Goal: Transaction & Acquisition: Book appointment/travel/reservation

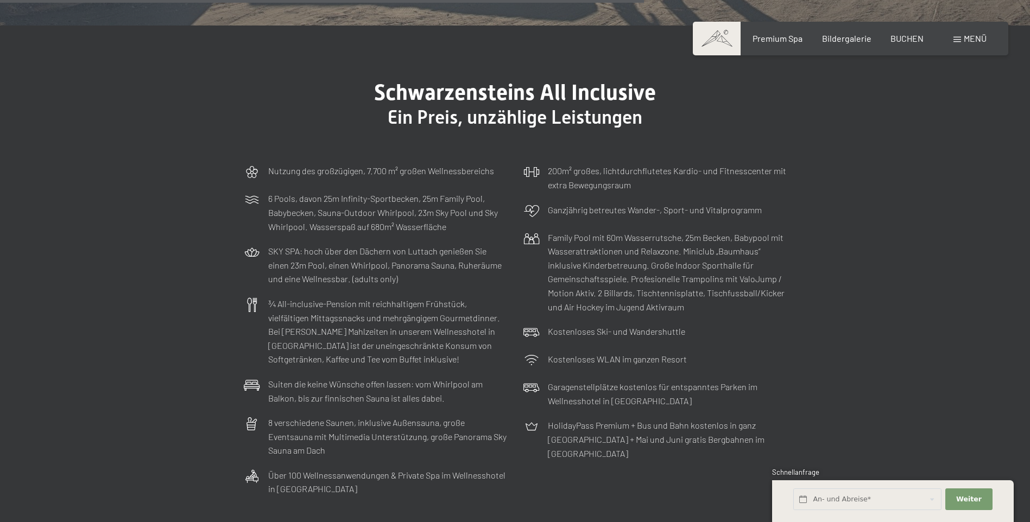
scroll to position [3473, 0]
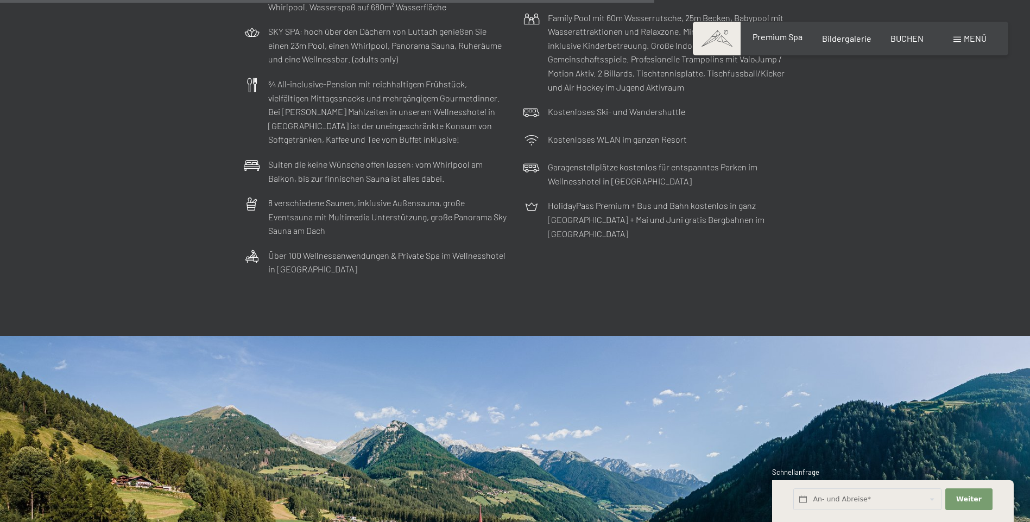
click at [774, 41] on span "Premium Spa" at bounding box center [777, 36] width 50 height 10
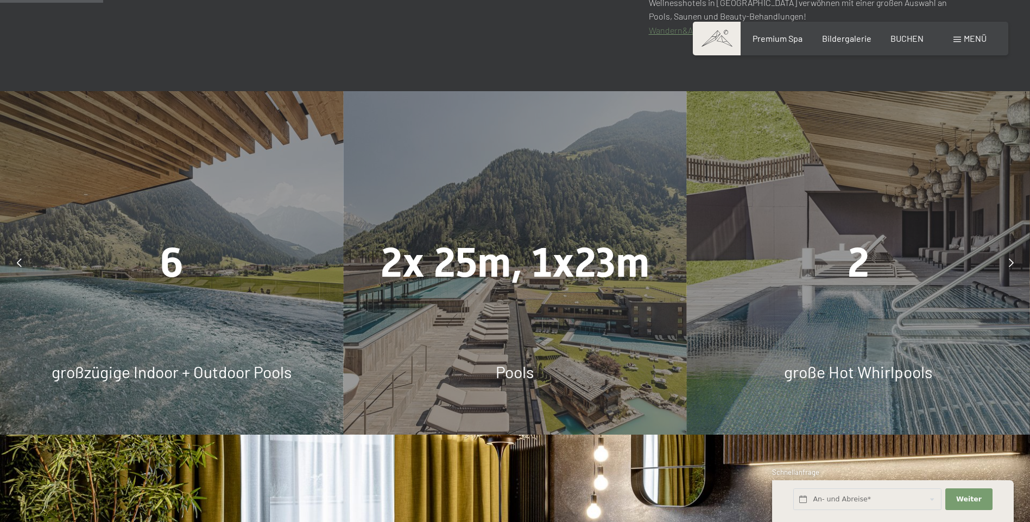
scroll to position [814, 0]
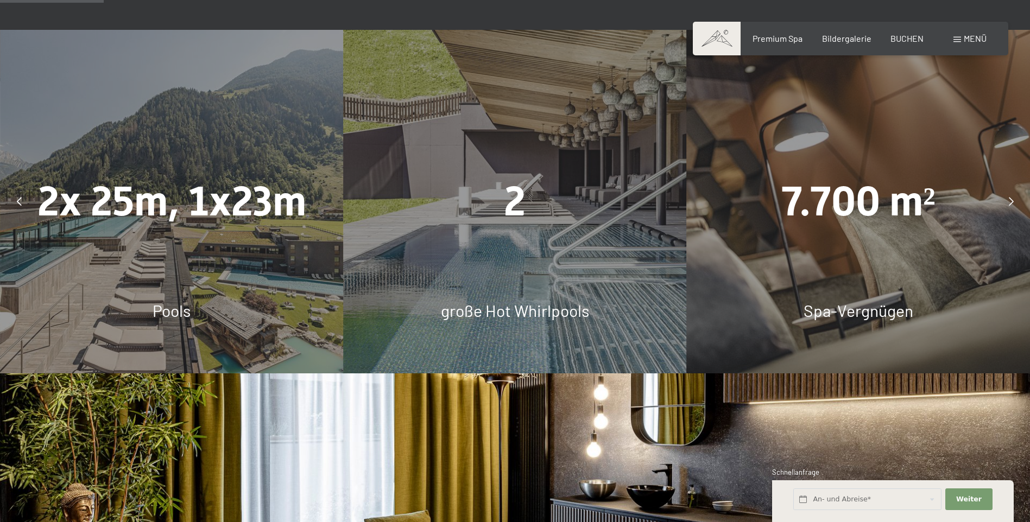
click at [18, 202] on icon at bounding box center [19, 201] width 5 height 9
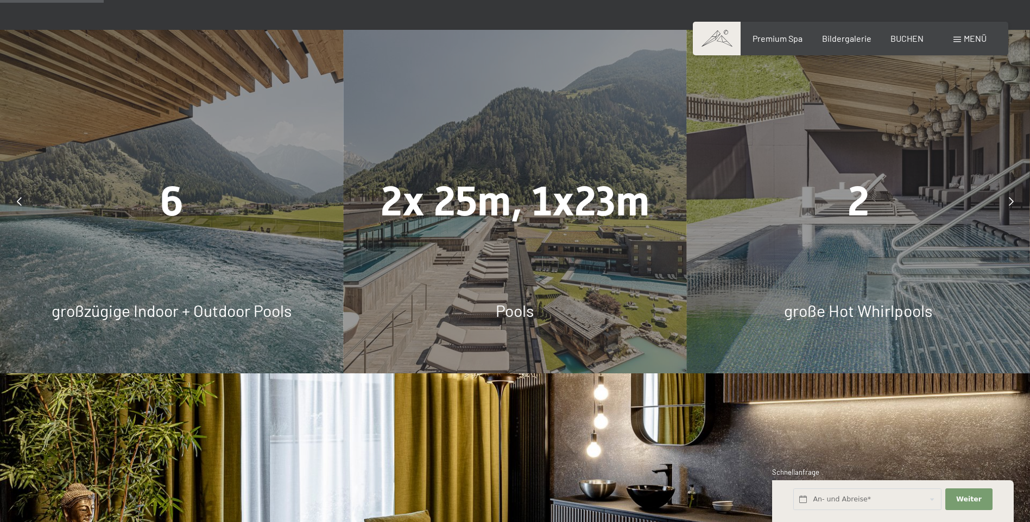
click at [18, 202] on icon at bounding box center [19, 201] width 5 height 9
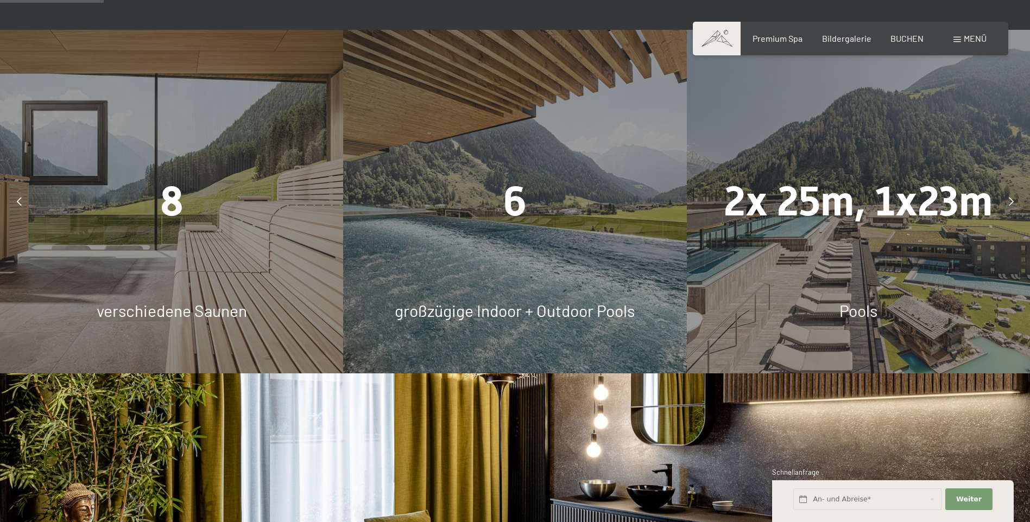
click at [228, 219] on div "8" at bounding box center [171, 202] width 343 height 58
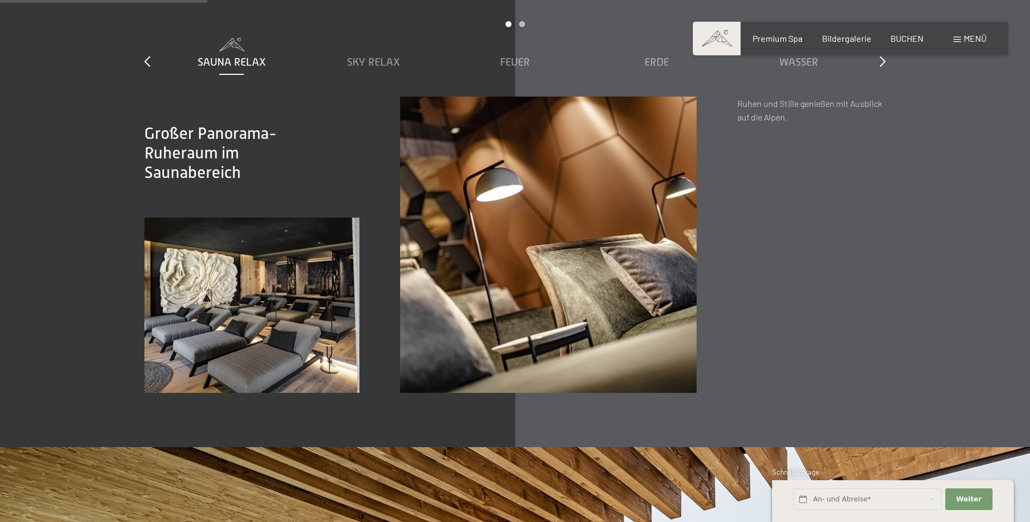
scroll to position [1628, 0]
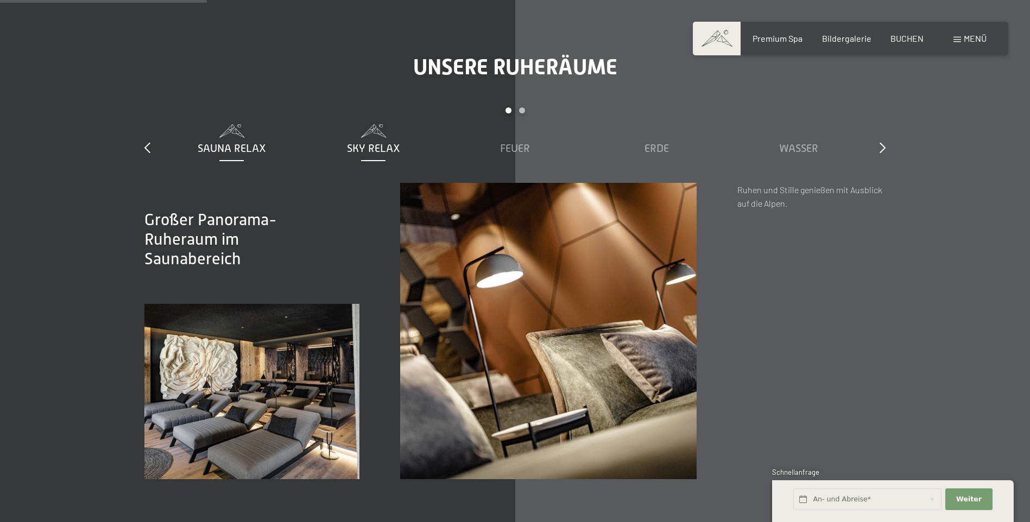
click at [374, 146] on span "Sky Relax" at bounding box center [373, 148] width 53 height 12
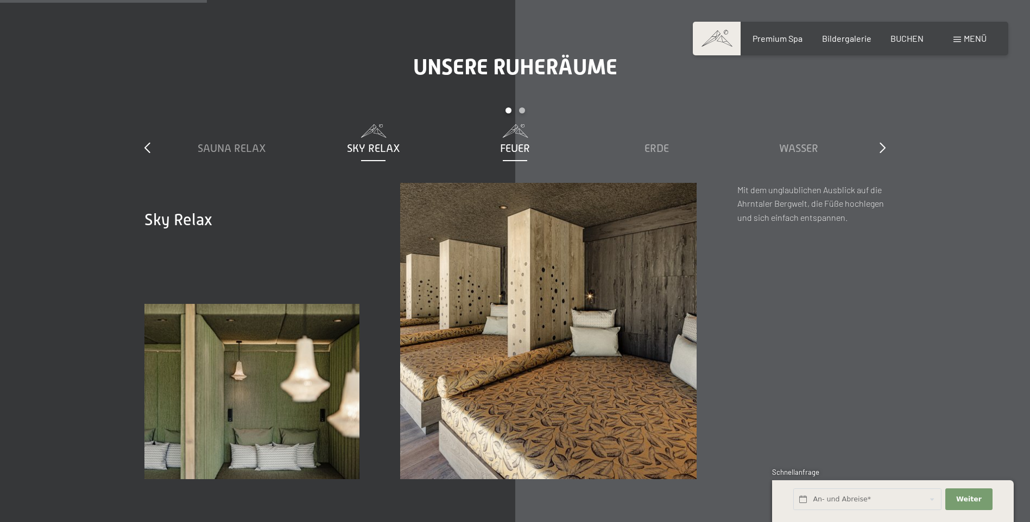
click at [511, 149] on span "Feuer" at bounding box center [515, 148] width 30 height 12
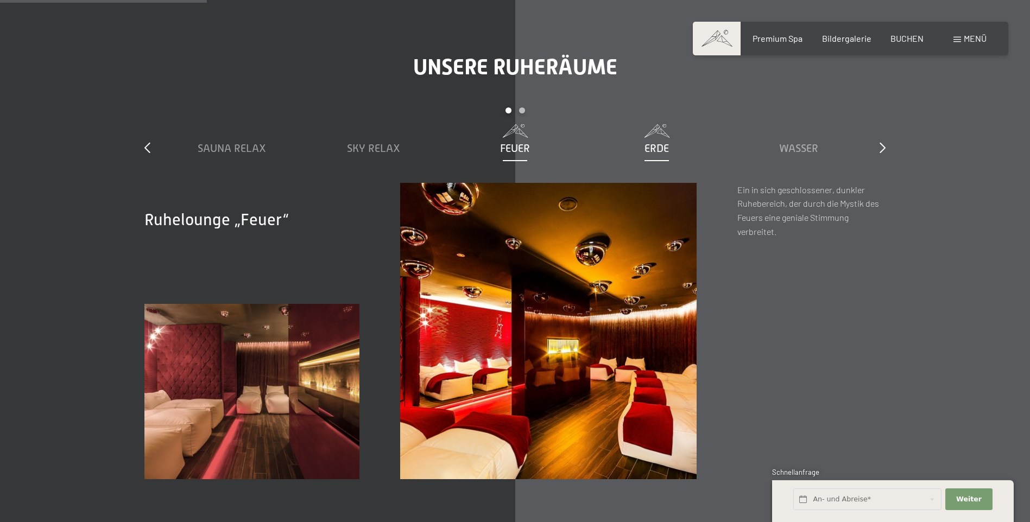
click at [640, 145] on div "Erde" at bounding box center [656, 148] width 131 height 15
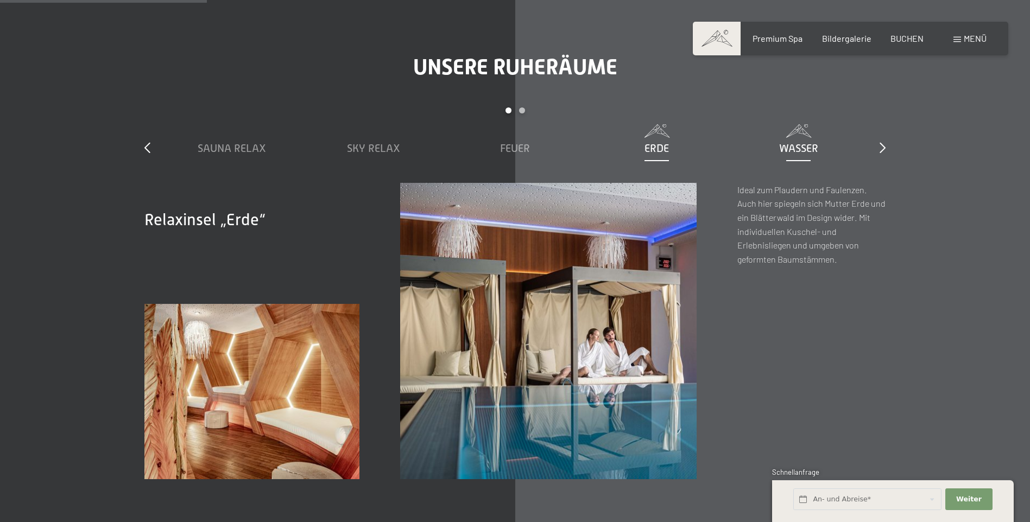
click at [802, 148] on span "Wasser" at bounding box center [798, 148] width 39 height 12
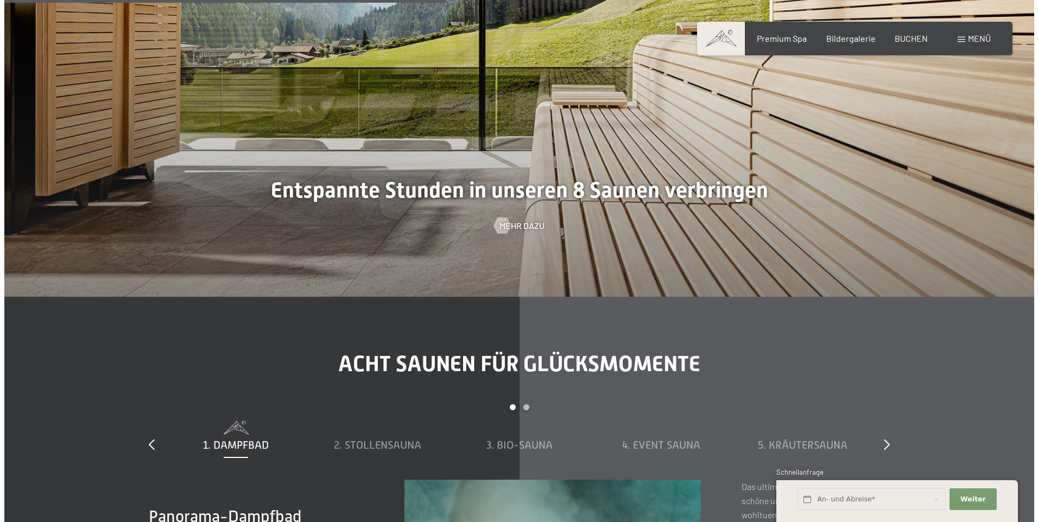
scroll to position [3473, 0]
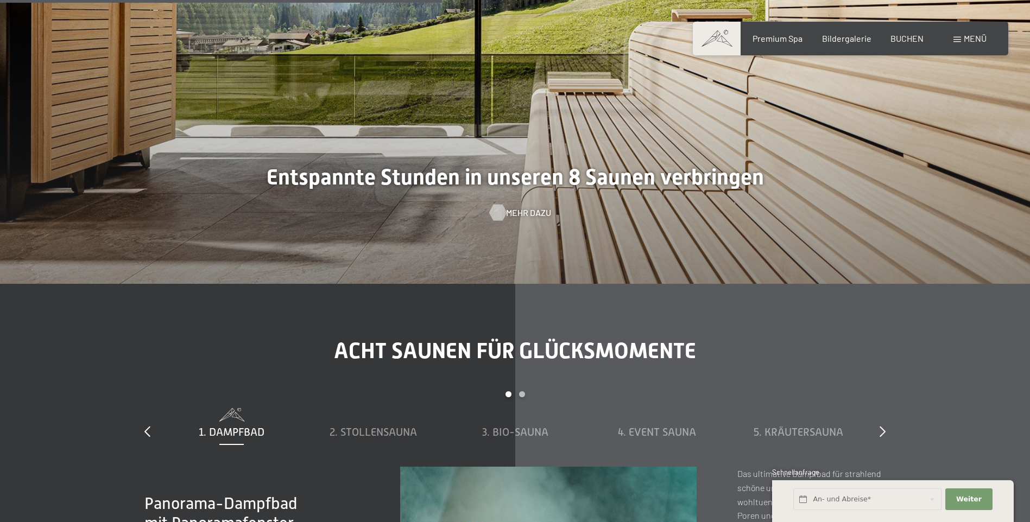
click at [514, 208] on span "Mehr dazu" at bounding box center [528, 213] width 45 height 12
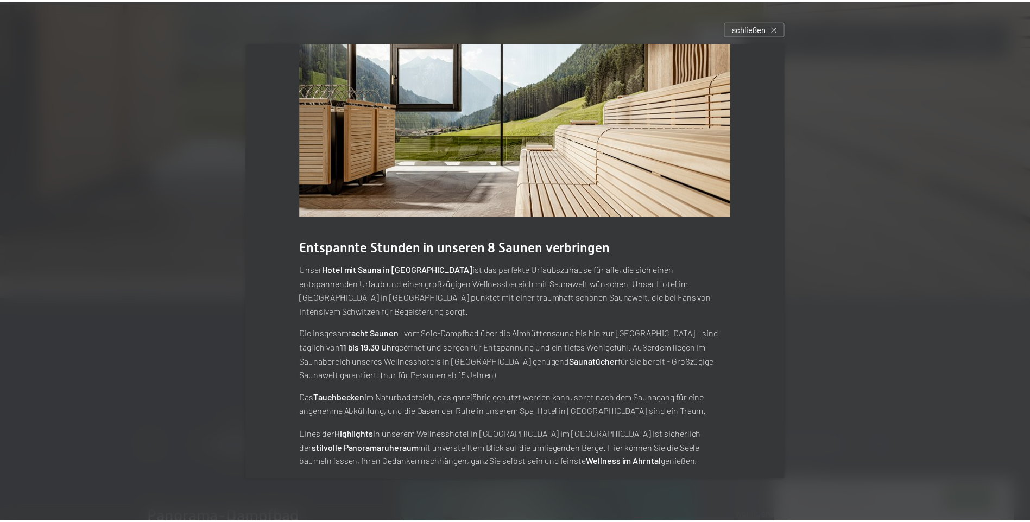
scroll to position [0, 0]
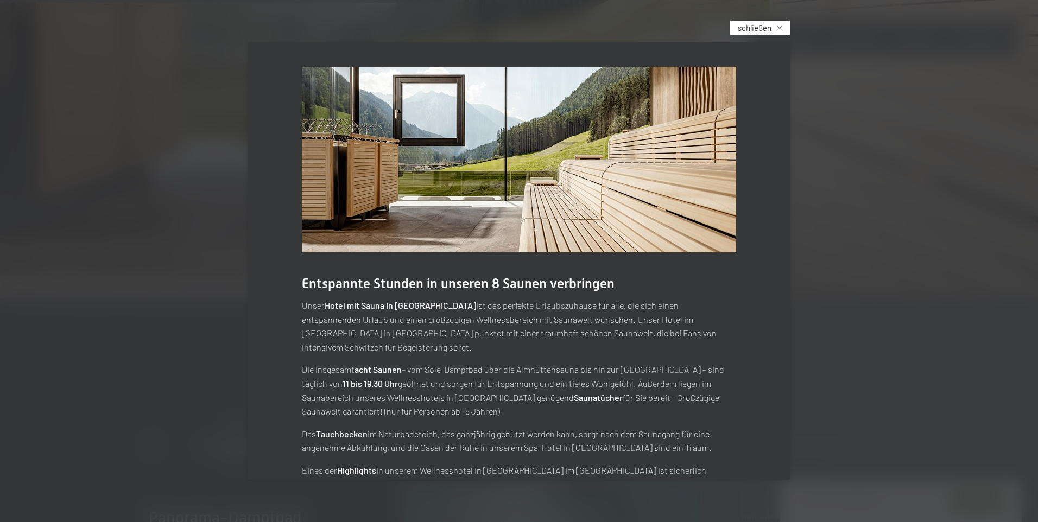
click at [764, 23] on span "schließen" at bounding box center [755, 27] width 34 height 11
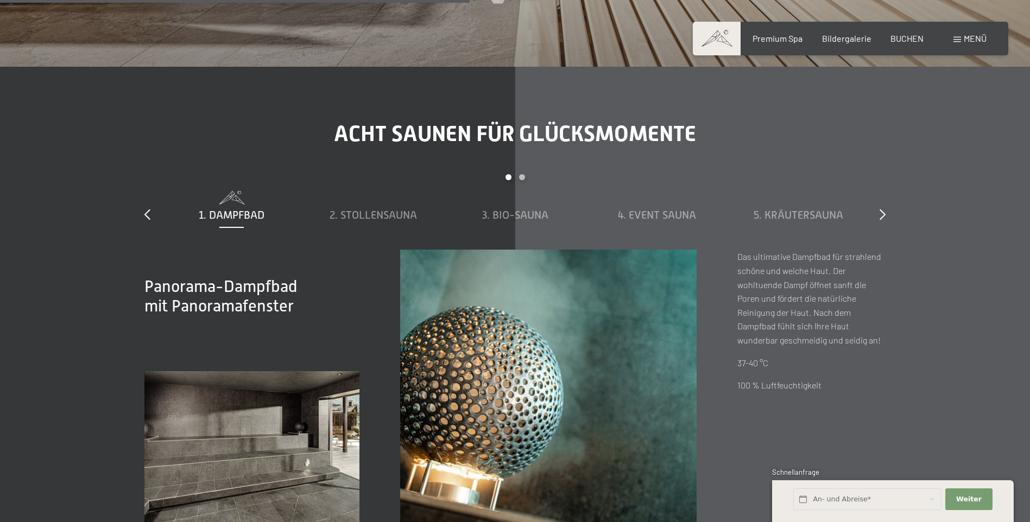
scroll to position [3745, 0]
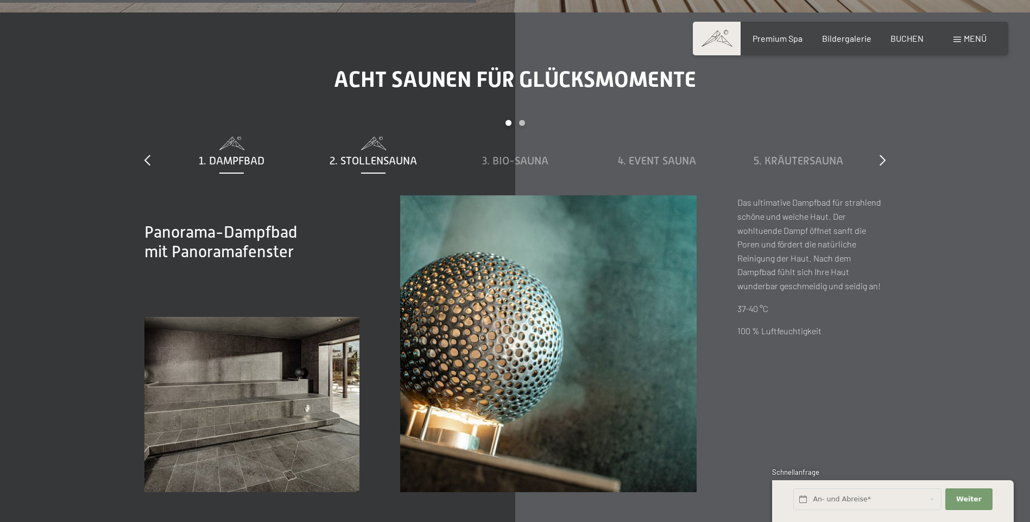
click at [366, 157] on span "2. Stollensauna" at bounding box center [372, 161] width 87 height 12
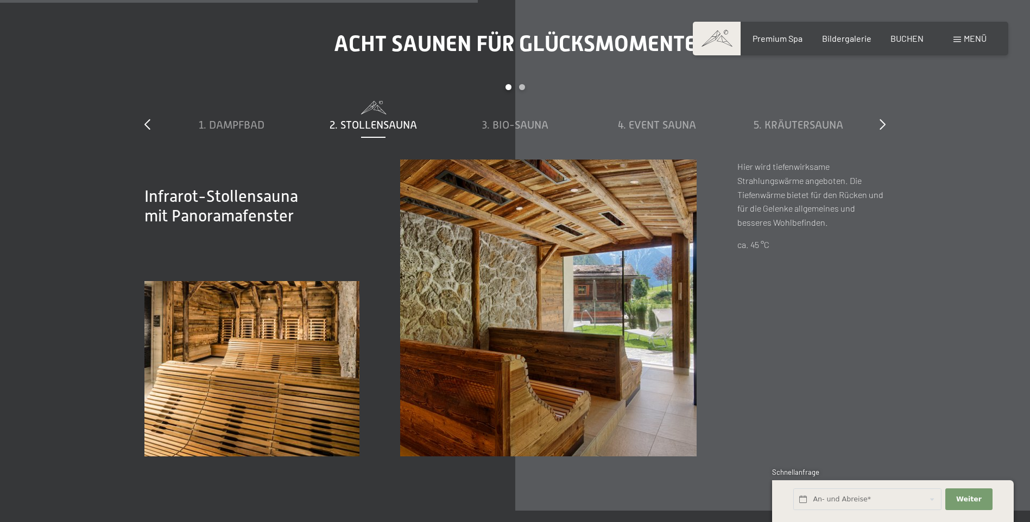
scroll to position [3799, 0]
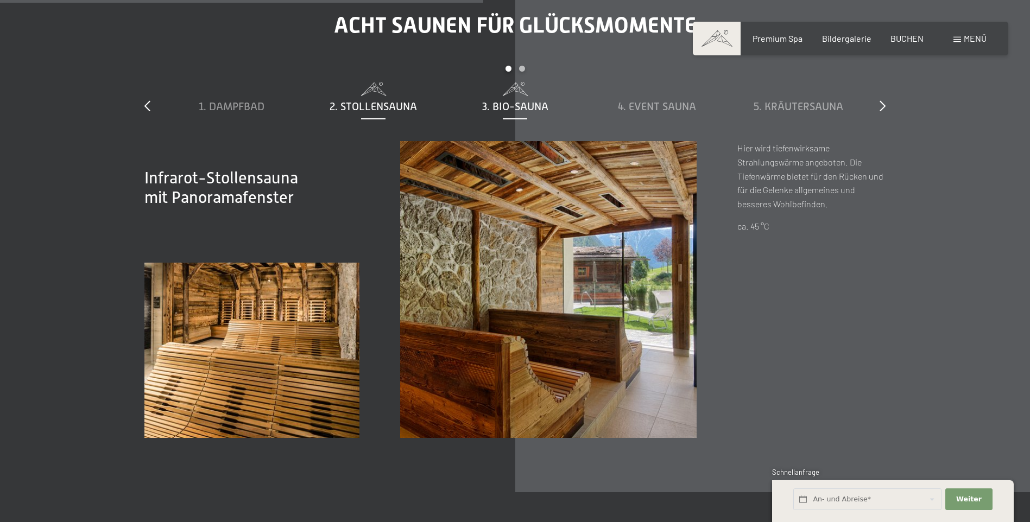
click at [516, 106] on span "3. Bio-Sauna" at bounding box center [515, 106] width 66 height 12
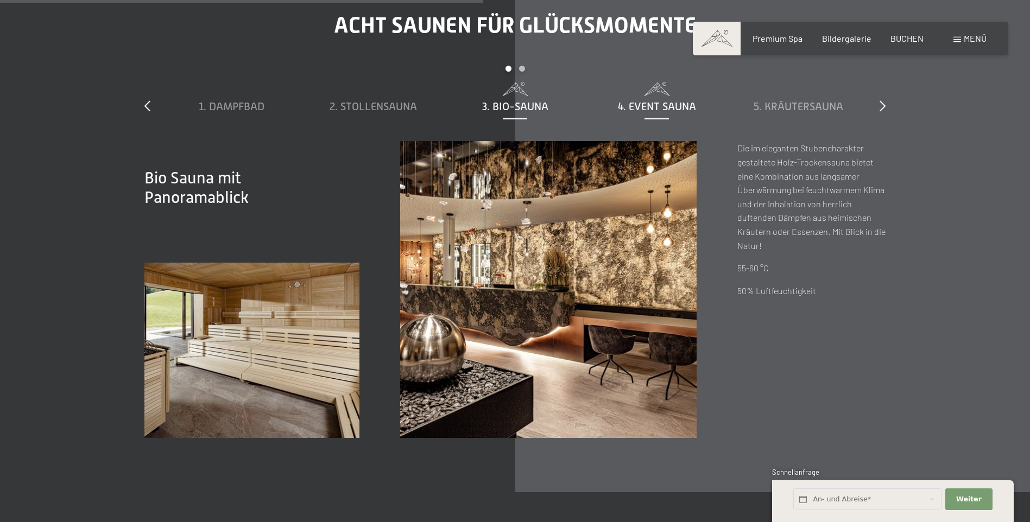
click at [649, 101] on span "4. Event Sauna" at bounding box center [657, 106] width 78 height 12
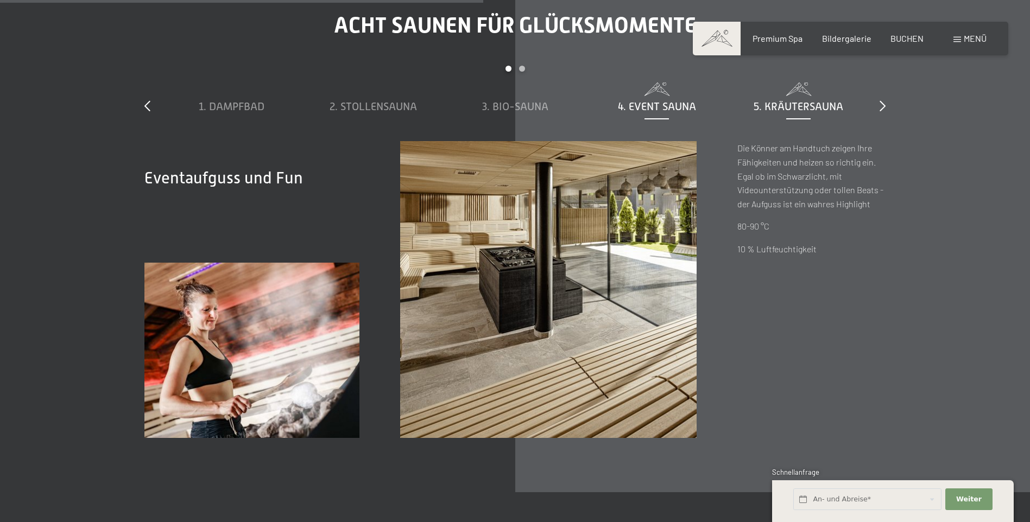
click at [750, 105] on div "5. Kräutersauna" at bounding box center [798, 106] width 131 height 15
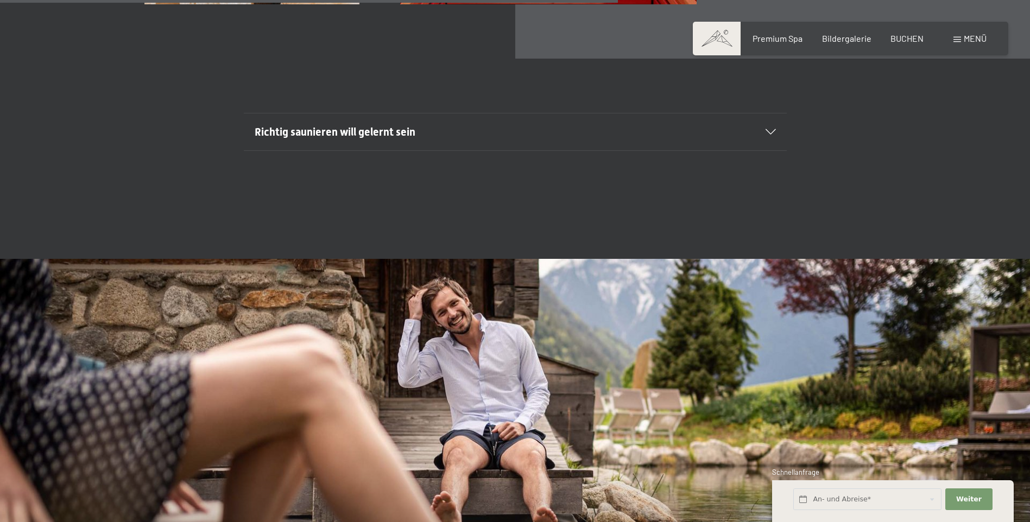
scroll to position [4233, 0]
click at [715, 131] on h2 "Richtig saunieren will gelernt sein" at bounding box center [489, 131] width 469 height 15
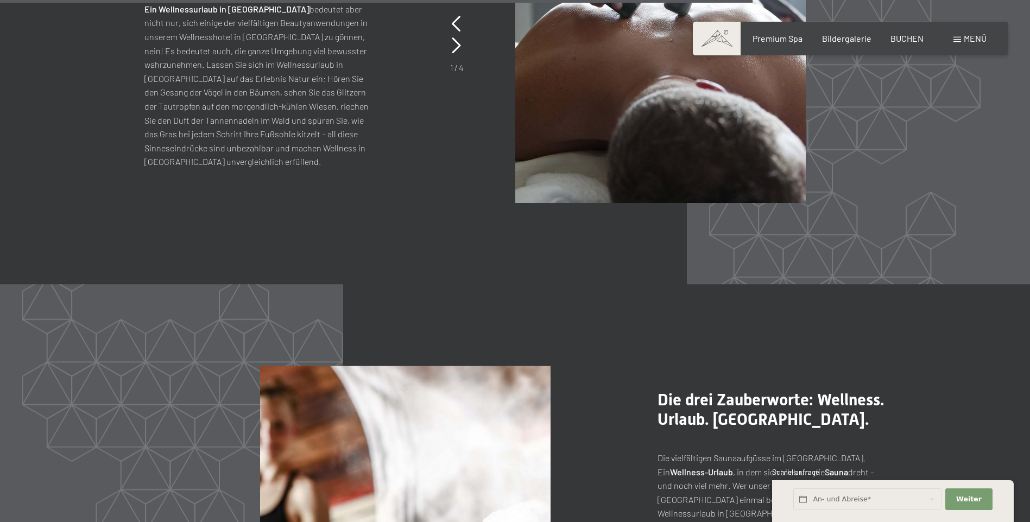
scroll to position [5590, 0]
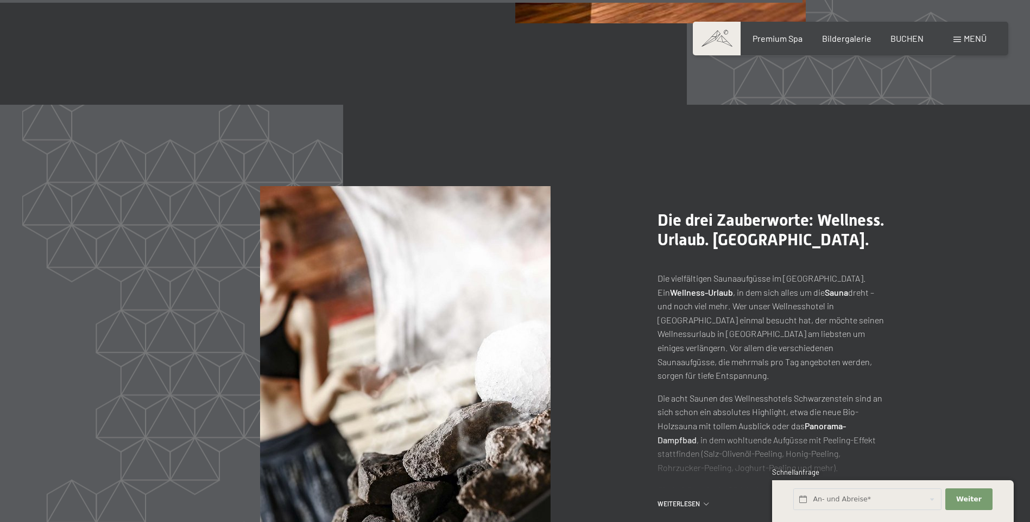
click at [986, 37] on div "Buchen Anfragen Premium Spa Bildergalerie BUCHEN Menü DE IT EN Gutschein Bilder…" at bounding box center [850, 39] width 272 height 12
click at [979, 33] on span "Menü" at bounding box center [974, 38] width 23 height 10
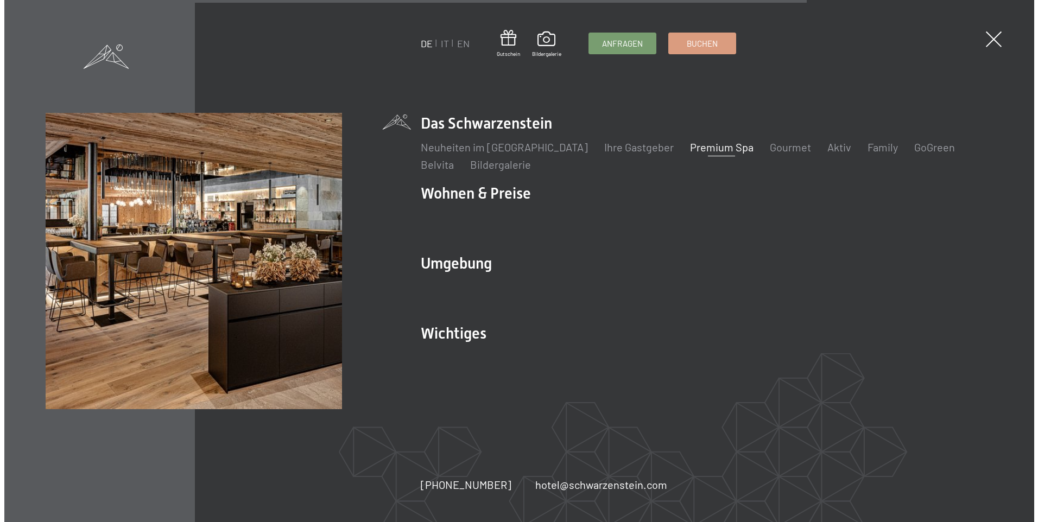
scroll to position [5604, 0]
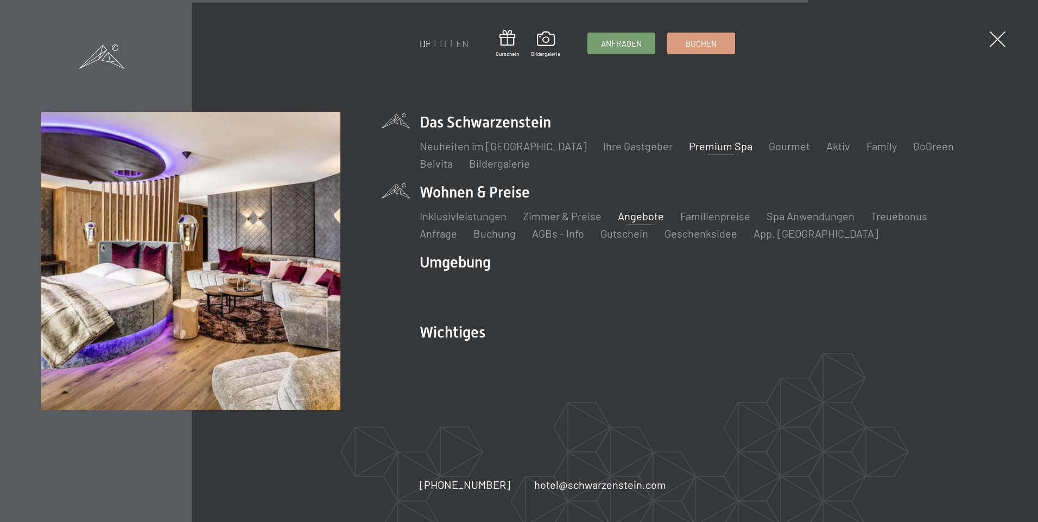
click at [649, 218] on link "Angebote" at bounding box center [641, 215] width 46 height 13
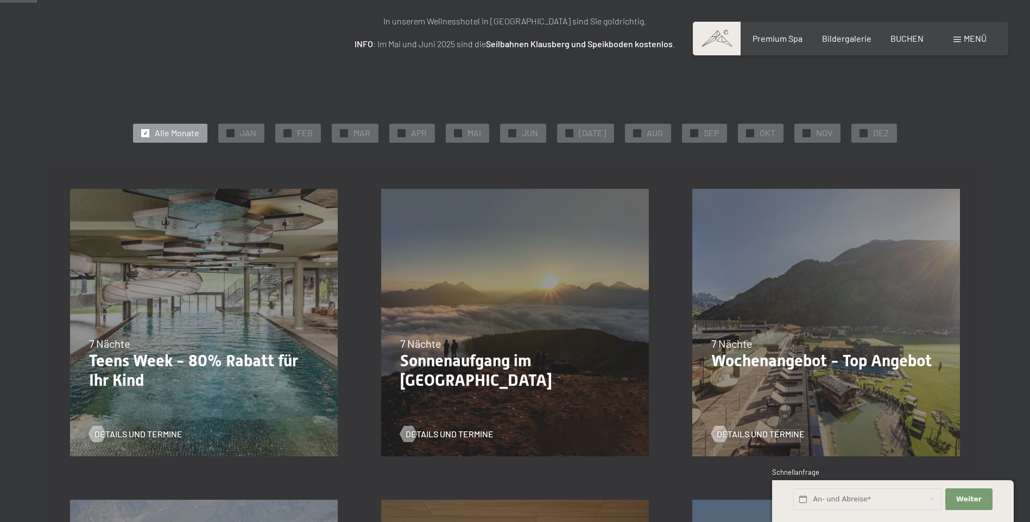
scroll to position [163, 0]
click at [751, 130] on div "✓ OKT" at bounding box center [761, 132] width 46 height 18
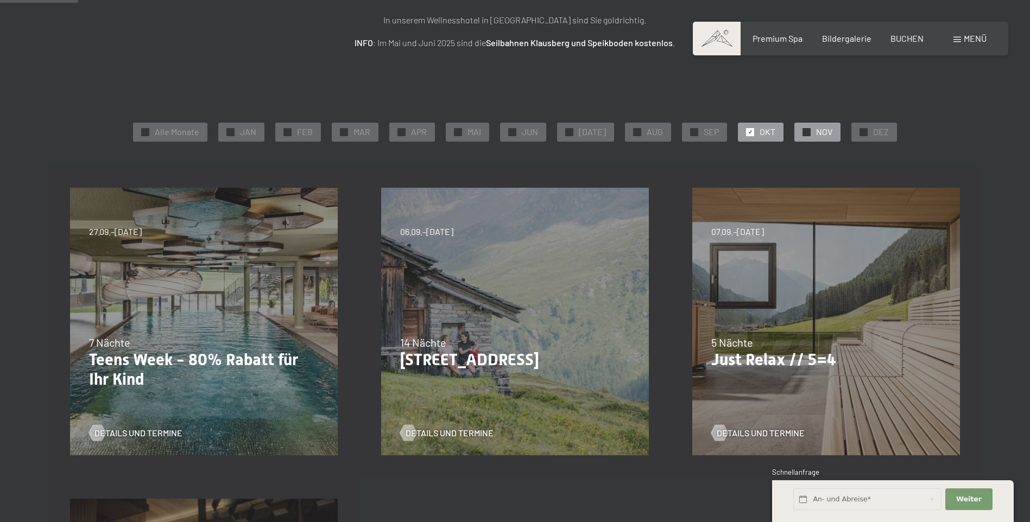
click at [804, 124] on div "✓ NOV" at bounding box center [817, 132] width 46 height 18
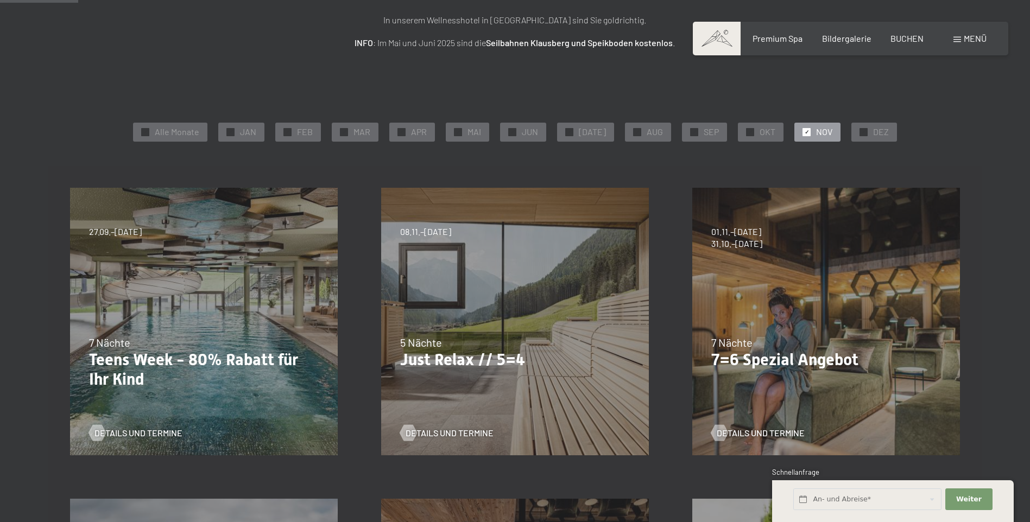
drag, startPoint x: 849, startPoint y: 133, endPoint x: 844, endPoint y: 135, distance: 5.7
click at [851, 133] on div "✓ DEZ" at bounding box center [874, 132] width 46 height 18
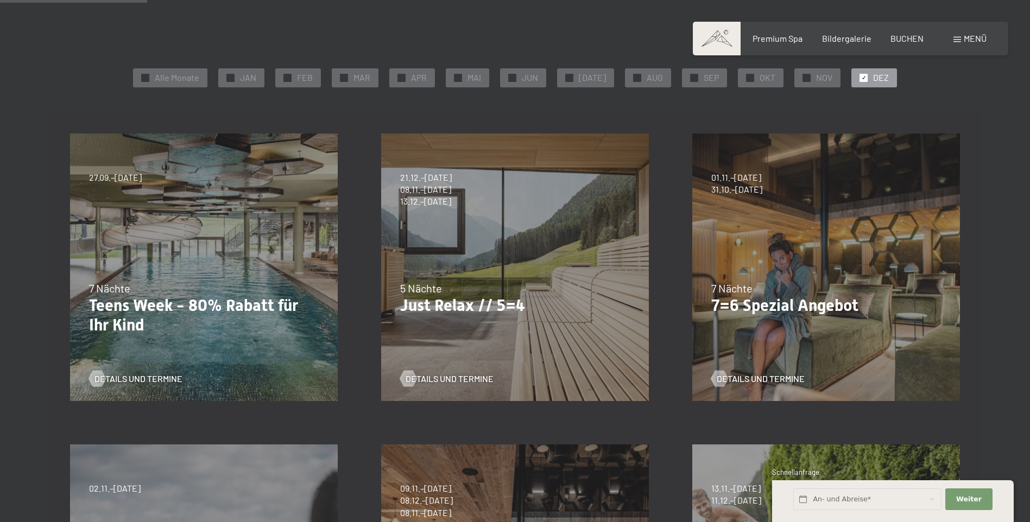
click at [861, 78] on span "✓" at bounding box center [863, 78] width 4 height 8
click at [805, 75] on div "✓ NOV" at bounding box center [817, 77] width 46 height 18
click at [748, 77] on span "✓" at bounding box center [750, 78] width 4 height 8
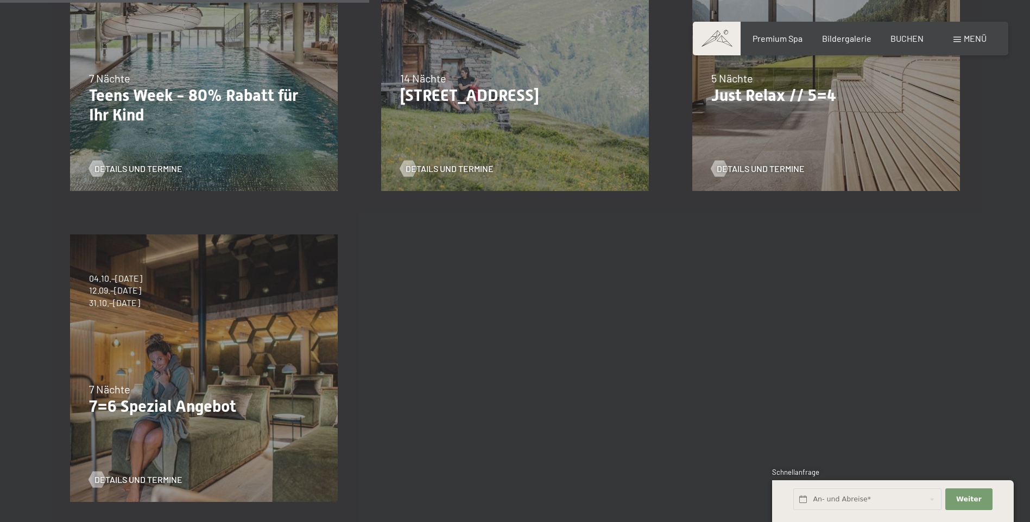
scroll to position [380, 0]
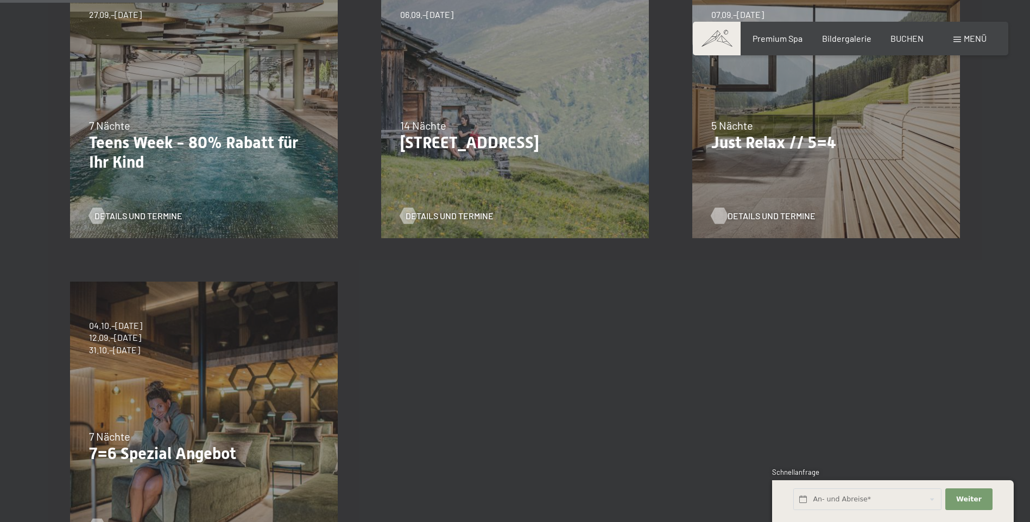
click at [742, 213] on span "Details und Termine" at bounding box center [771, 216] width 88 height 12
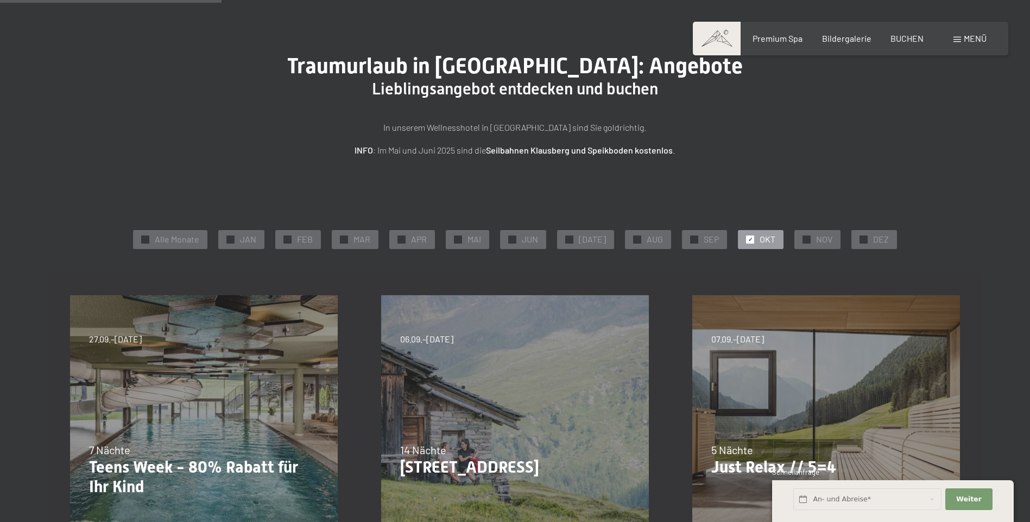
scroll to position [54, 0]
click at [804, 240] on span "✓" at bounding box center [806, 241] width 4 height 8
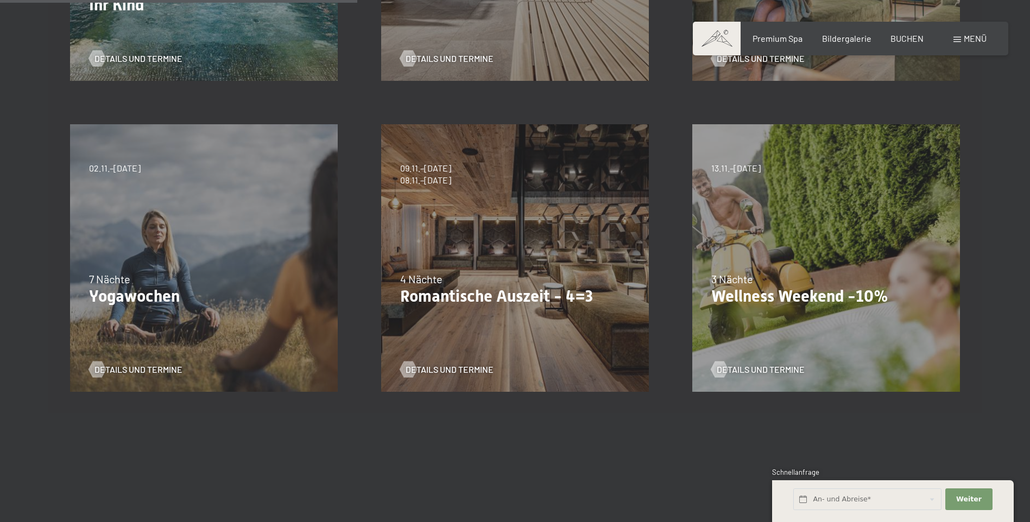
scroll to position [597, 0]
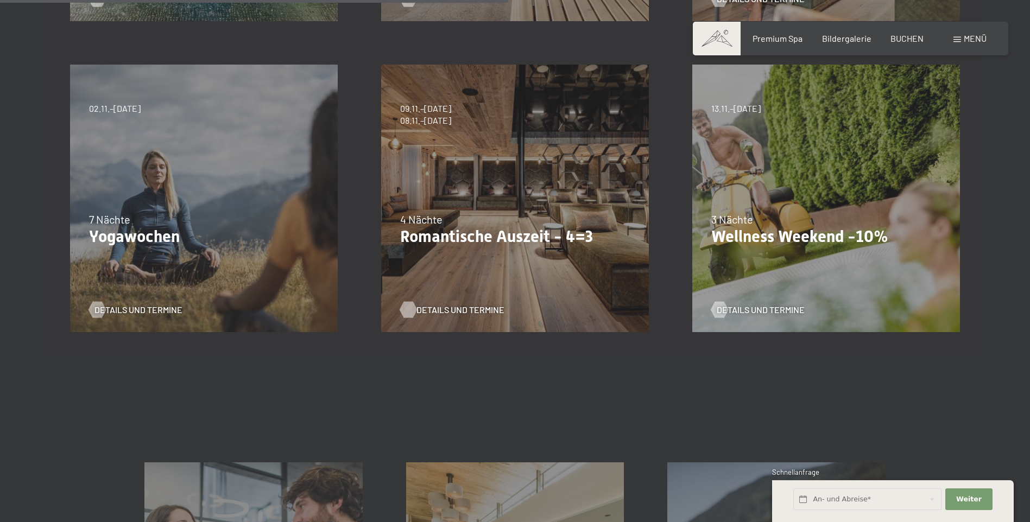
click at [440, 312] on span "Details und Termine" at bounding box center [460, 310] width 88 height 12
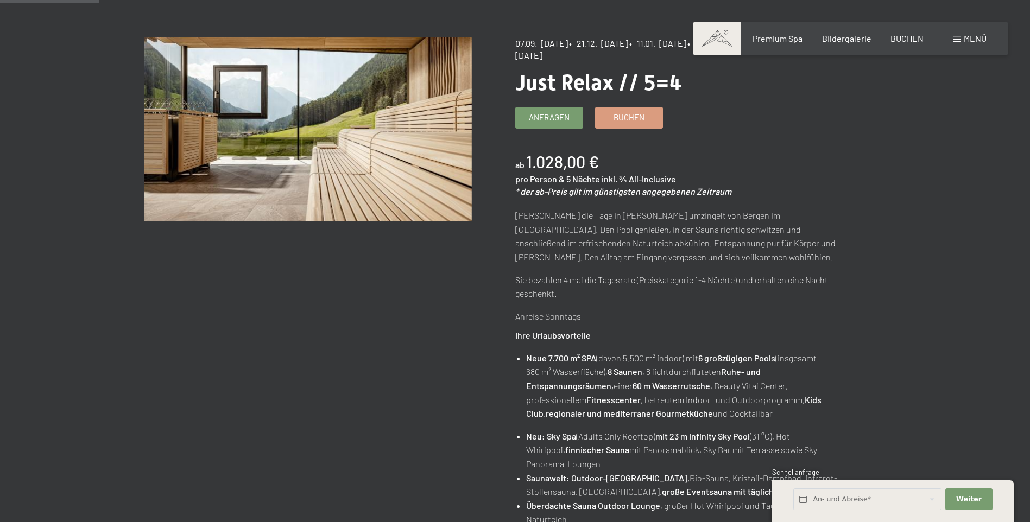
scroll to position [109, 0]
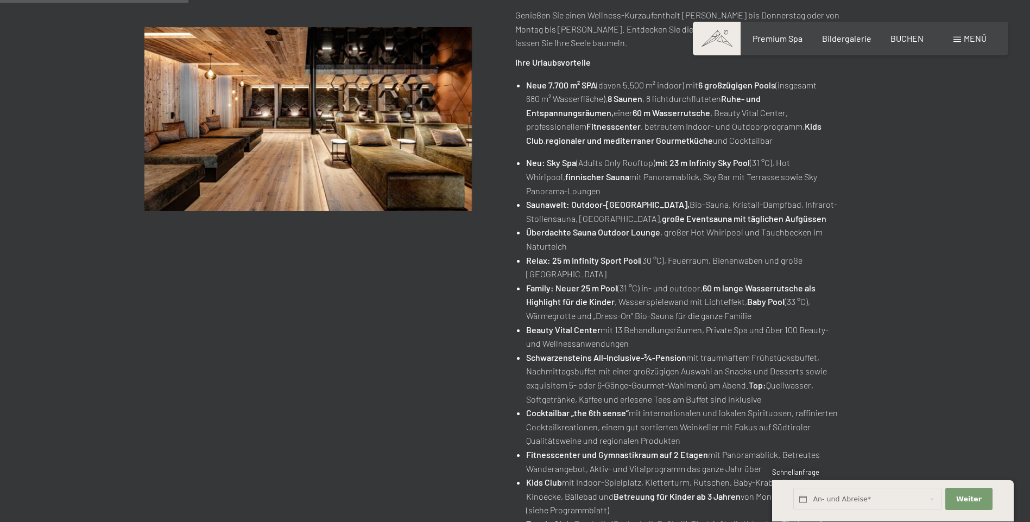
scroll to position [54, 0]
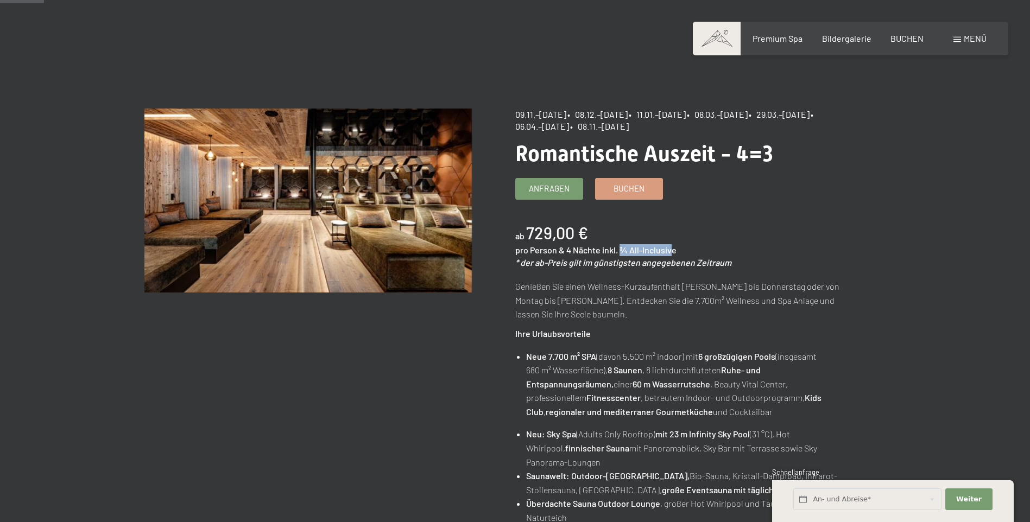
drag, startPoint x: 620, startPoint y: 250, endPoint x: 672, endPoint y: 252, distance: 52.1
click at [672, 252] on span "inkl. ¾ All-Inclusive" at bounding box center [639, 250] width 74 height 10
click at [827, 497] on input "text" at bounding box center [867, 499] width 148 height 22
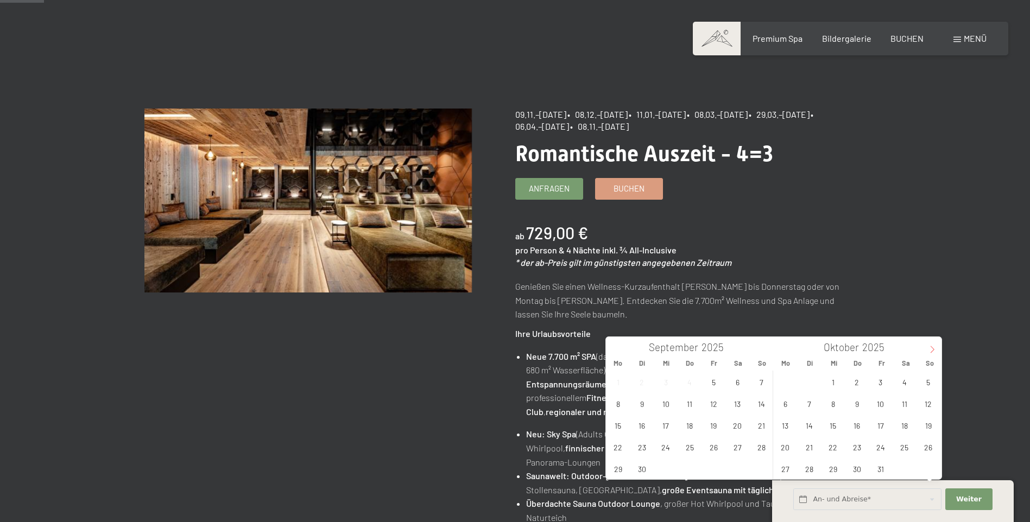
click at [931, 350] on icon at bounding box center [932, 350] width 8 height 8
click at [810, 404] on span "4" at bounding box center [808, 403] width 21 height 21
click at [907, 406] on span "8" at bounding box center [903, 403] width 21 height 21
type input "Di. 04.11.2025 - Sa. 08.11.2025"
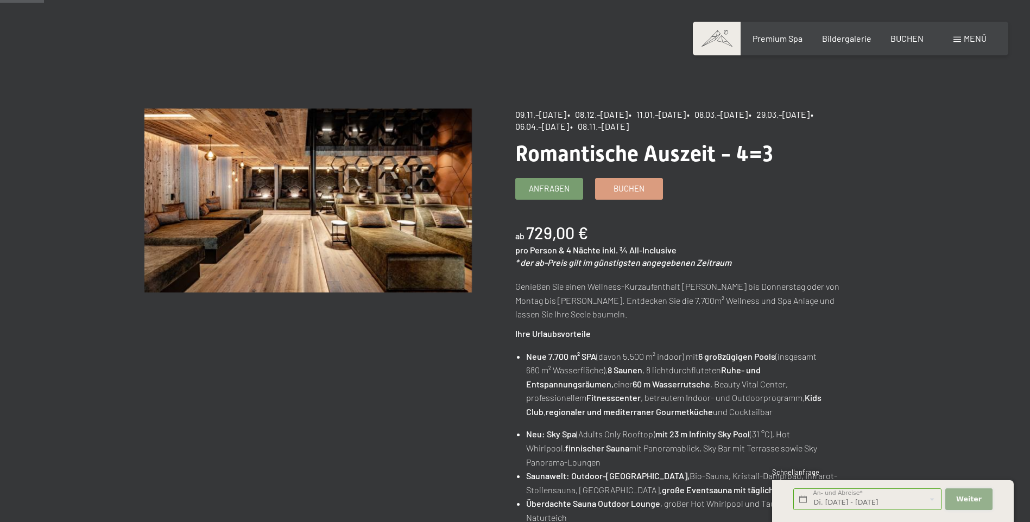
click at [977, 504] on span "Weiter" at bounding box center [969, 499] width 26 height 10
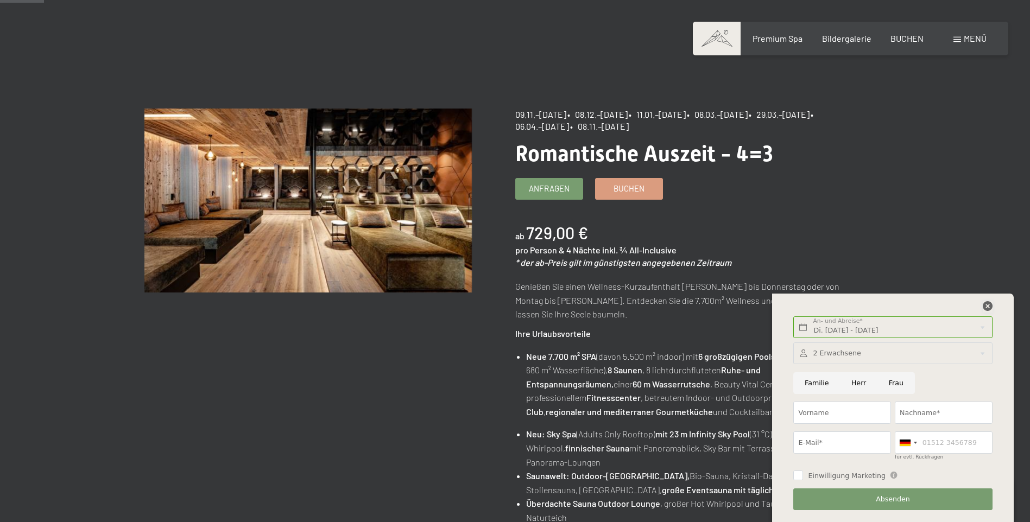
click at [988, 303] on icon at bounding box center [987, 306] width 10 height 10
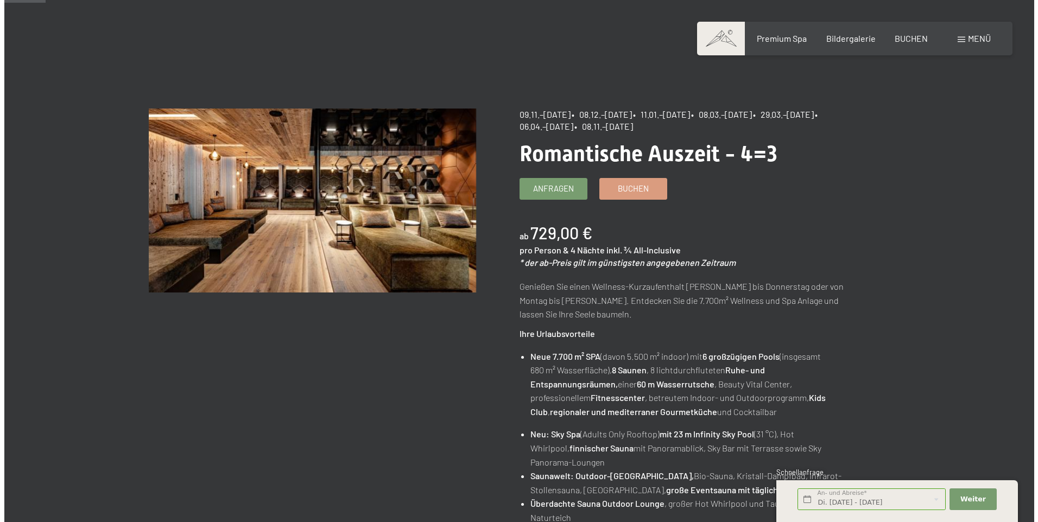
scroll to position [0, 0]
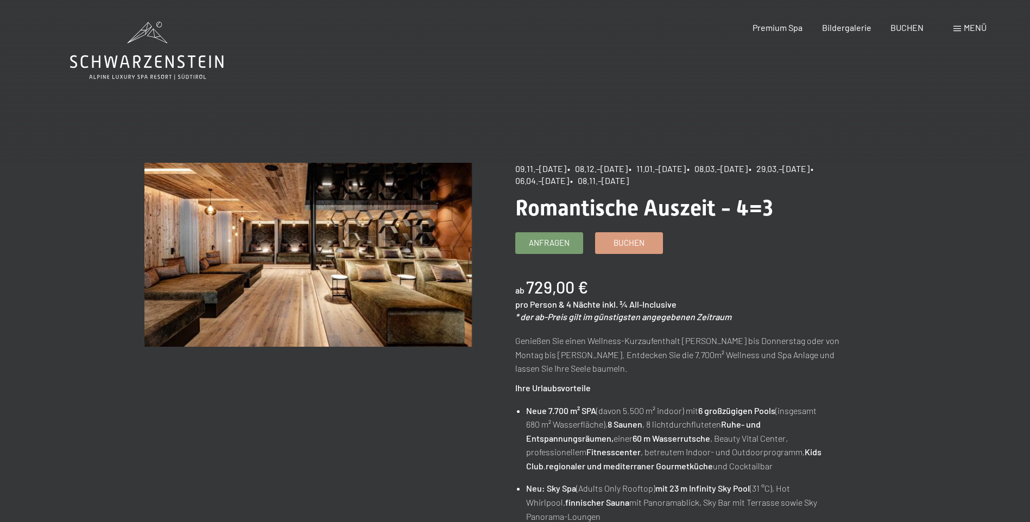
click at [954, 27] on span at bounding box center [957, 28] width 8 height 5
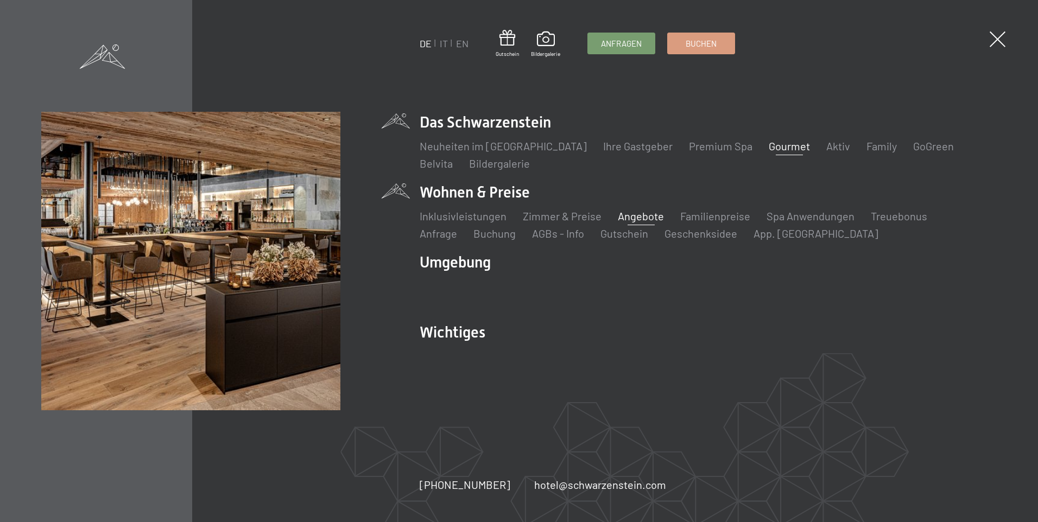
click at [777, 144] on link "Gourmet" at bounding box center [789, 145] width 41 height 13
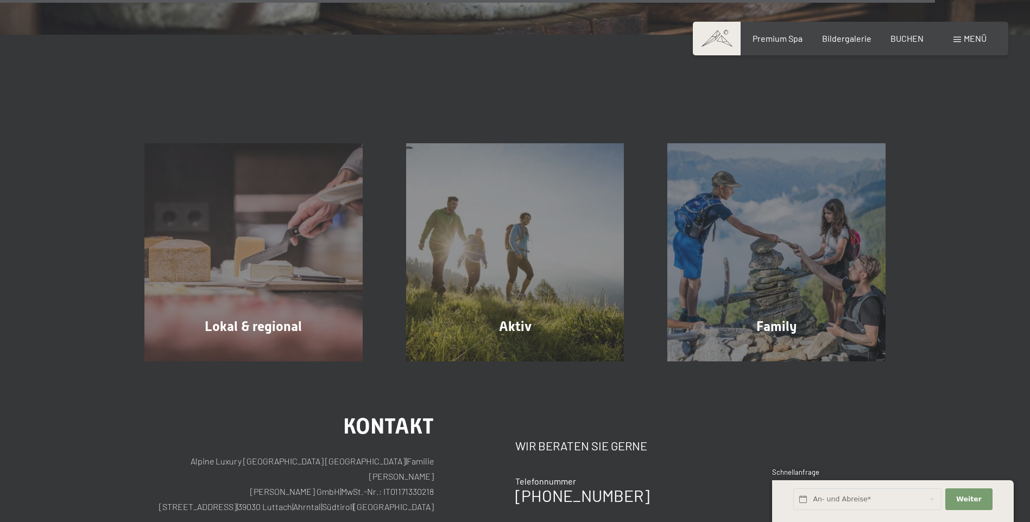
scroll to position [3908, 0]
